Goal: Task Accomplishment & Management: Use online tool/utility

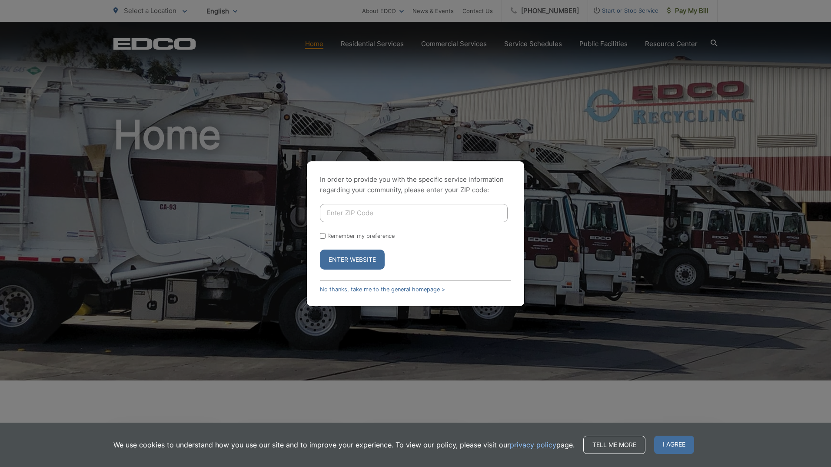
click at [391, 215] on input "Enter ZIP Code" at bounding box center [414, 213] width 188 height 18
type input "91945"
click at [339, 261] on button "Enter Website" at bounding box center [352, 259] width 65 height 20
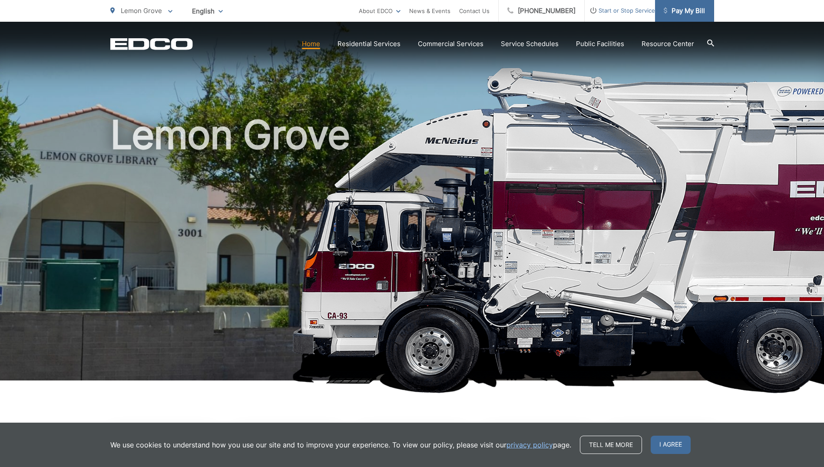
click at [686, 12] on span "Pay My Bill" at bounding box center [684, 11] width 41 height 10
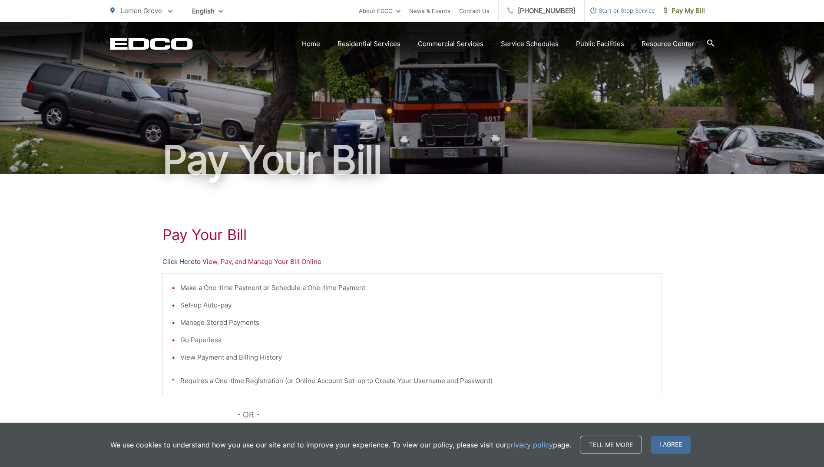
click at [177, 259] on link "Click Here" at bounding box center [179, 261] width 32 height 10
